Goal: Task Accomplishment & Management: Use online tool/utility

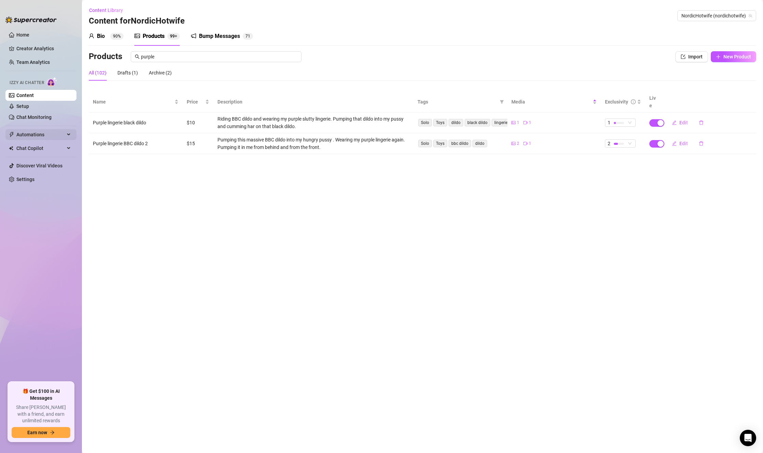
click at [38, 135] on span "Automations" at bounding box center [40, 134] width 48 height 11
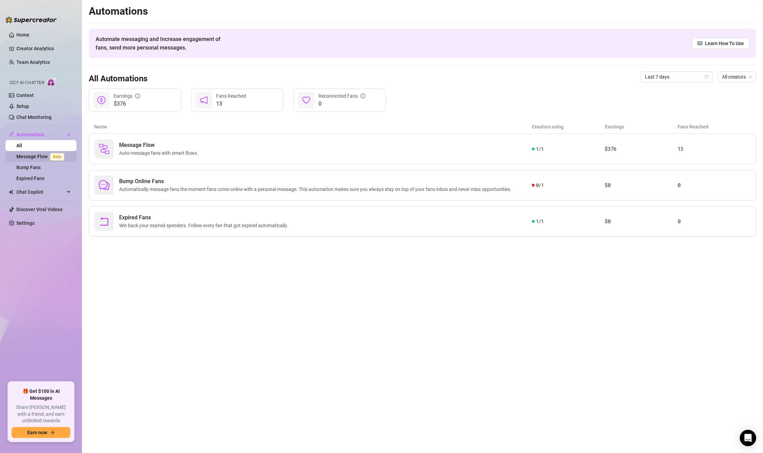
click at [34, 155] on link "Message Flow Beta" at bounding box center [41, 156] width 51 height 5
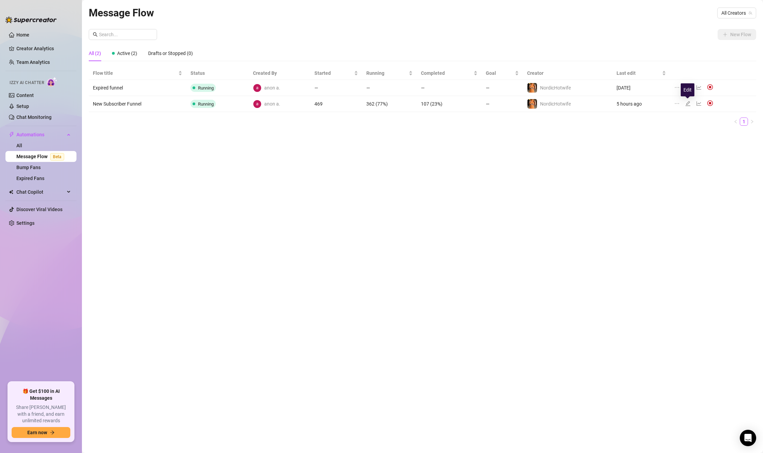
click at [689, 104] on icon "edit" at bounding box center [687, 103] width 5 height 5
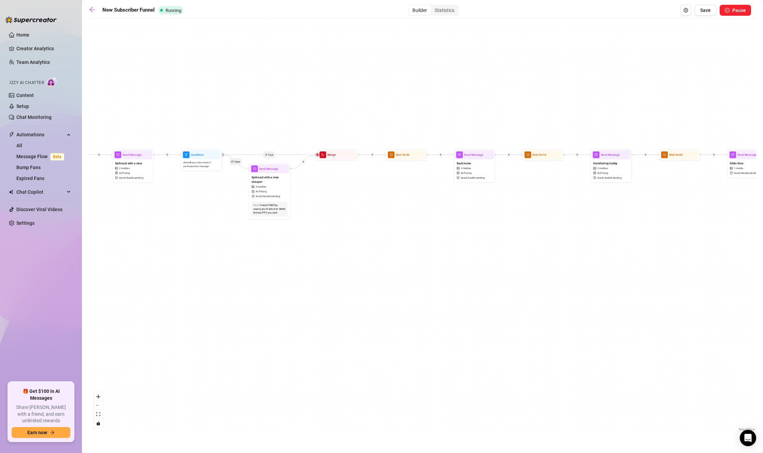
drag, startPoint x: 527, startPoint y: 219, endPoint x: 402, endPoint y: 223, distance: 125.7
click at [402, 224] on div "If True If True If True If True If False If False If False If False If False Se…" at bounding box center [422, 227] width 667 height 410
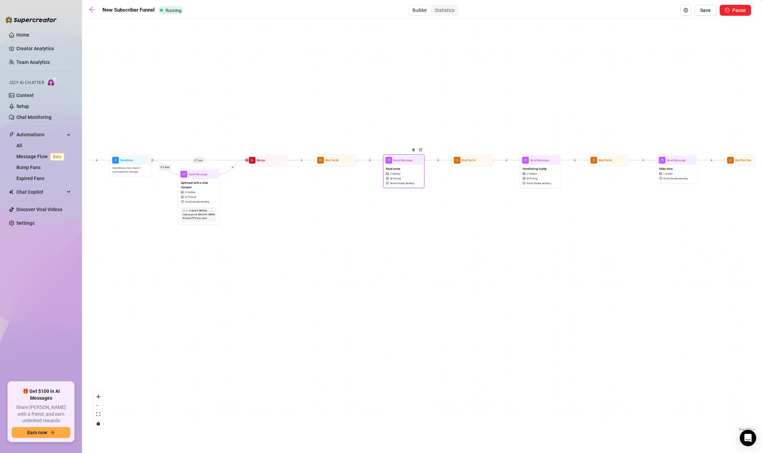
click at [415, 170] on div "Back home 2 medias AI Pricing Avoid double sending" at bounding box center [403, 176] width 39 height 22
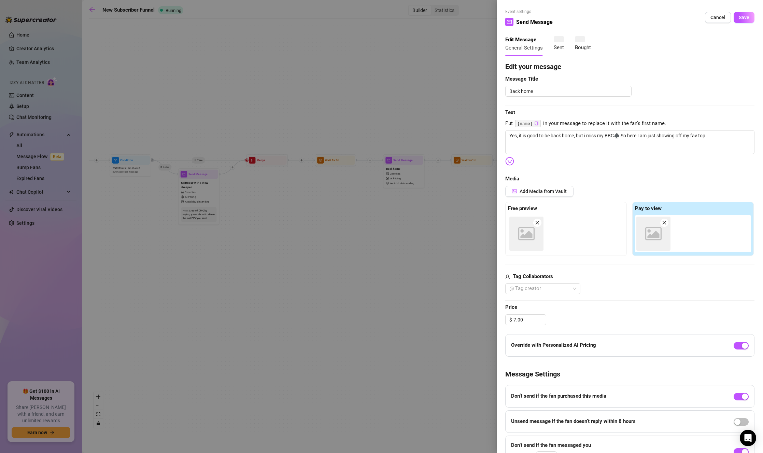
type textarea "Yes, it is good to be back home, but i miss my BBC♠️ So here I am just showing …"
click at [535, 123] on icon "copy" at bounding box center [536, 123] width 4 height 4
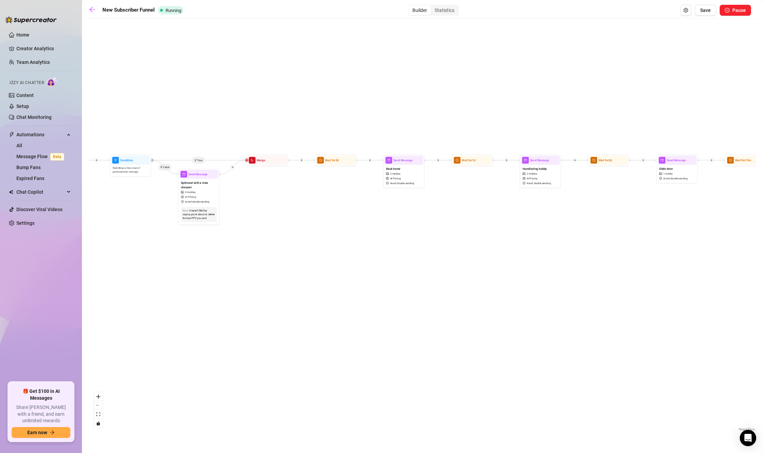
drag, startPoint x: 517, startPoint y: 135, endPoint x: 507, endPoint y: 131, distance: 11.3
click at [405, 174] on div "Back home 2 medias AI Pricing Avoid double sending" at bounding box center [403, 176] width 39 height 22
type textarea "Yes, it is good to be back home, but i miss my BBC♠️ So here I am just showing …"
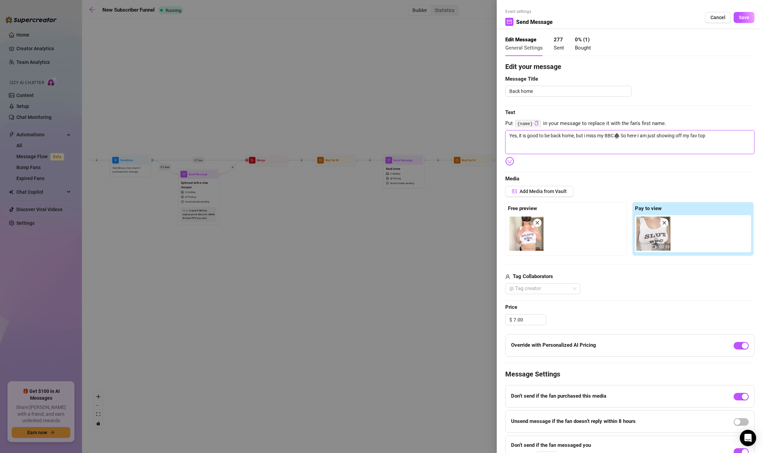
drag, startPoint x: 587, startPoint y: 137, endPoint x: 475, endPoint y: 135, distance: 112.3
click at [475, 135] on div "Event settings Send Message Cancel Save Edit Message General Settings 277 Sent …" at bounding box center [381, 226] width 763 height 453
type textarea "miss my BBC♠️ So here I am just showing off my fav top"
click at [658, 136] on textarea "miss my BBC♠️ So here I am just showing off my fav top" at bounding box center [629, 142] width 249 height 24
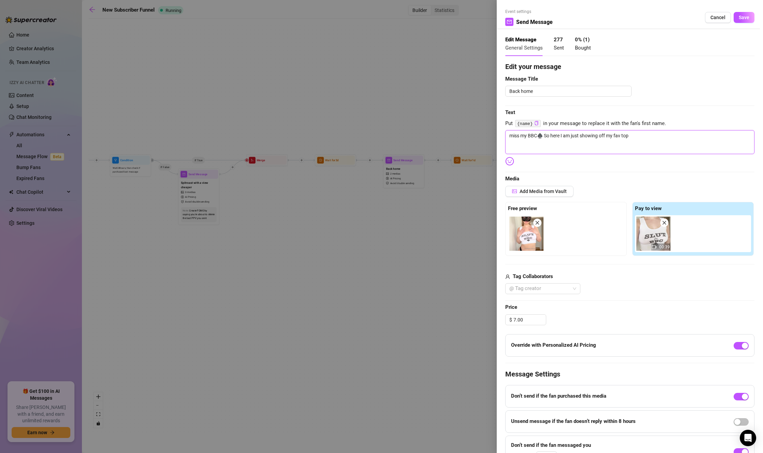
type textarea "miss my BBC♠️ So here I am just showing off my fav top,"
paste textarea "{name}"
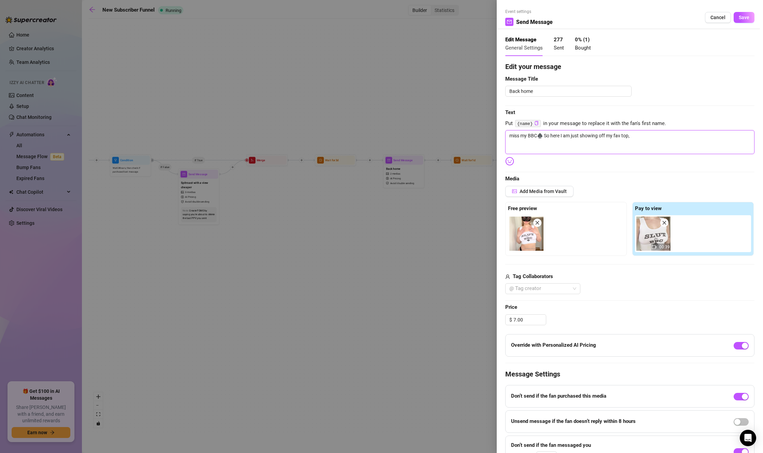
type textarea "miss my BBC♠️ So here I am just showing off my fav top, {name}"
click at [676, 92] on div "Back home" at bounding box center [629, 91] width 249 height 11
drag, startPoint x: 529, startPoint y: 320, endPoint x: 489, endPoint y: 322, distance: 39.6
click at [489, 322] on div "Event settings Send Message Cancel Save Edit Message General Settings 277 Sent …" at bounding box center [381, 226] width 763 height 453
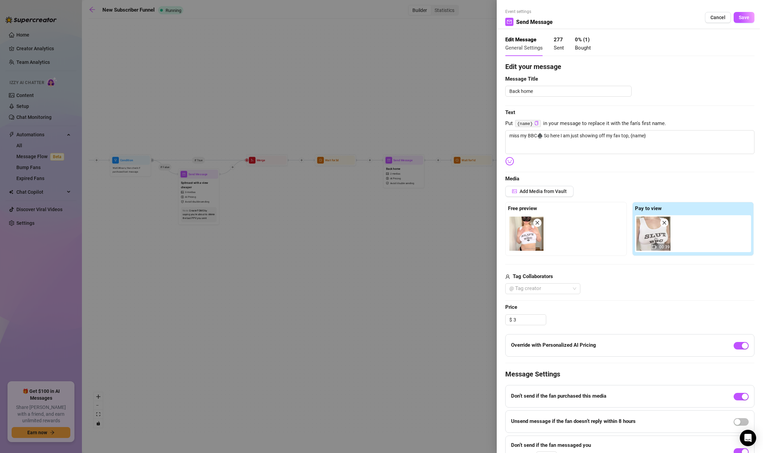
type input "3.00"
click at [605, 264] on div at bounding box center [629, 264] width 249 height 0
click at [742, 19] on span "Save" at bounding box center [744, 17] width 11 height 5
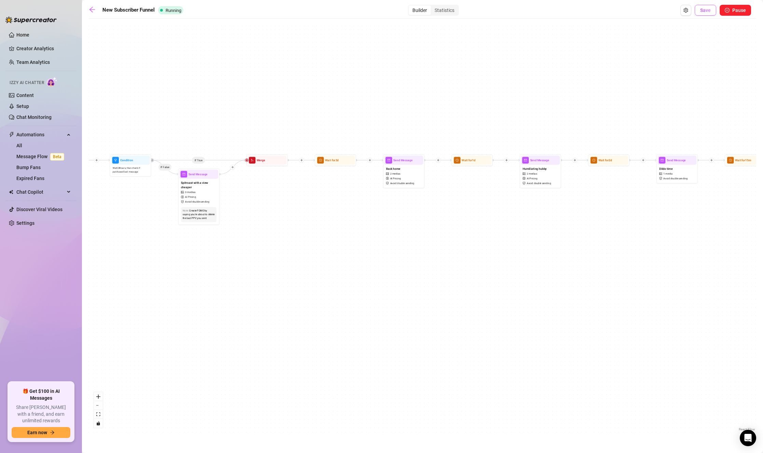
click at [703, 11] on span "Save" at bounding box center [705, 10] width 11 height 5
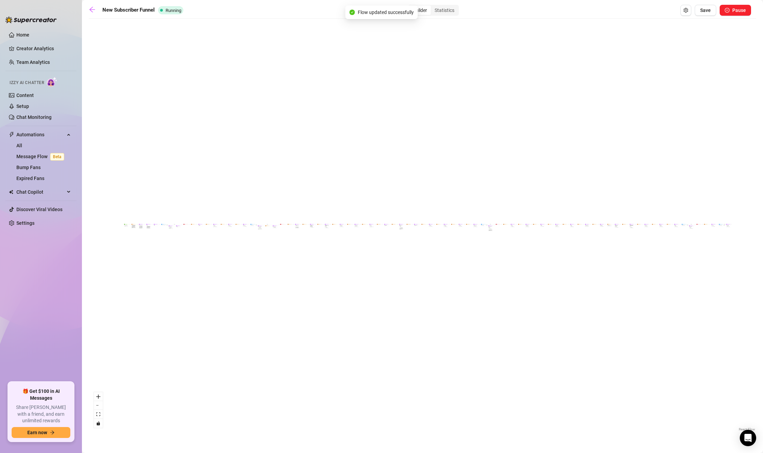
drag, startPoint x: 241, startPoint y: 141, endPoint x: 332, endPoint y: 154, distance: 92.1
click at [335, 156] on div "If True If False If True If False If True If False If True If False If False Se…" at bounding box center [422, 227] width 667 height 410
